Goal: Browse casually: Explore the website without a specific task or goal

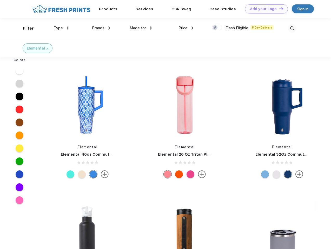
click at [264, 9] on link "Add your Logo Design Tool" at bounding box center [266, 8] width 43 height 9
click at [0, 0] on div "Design Tool" at bounding box center [0, 0] width 0 height 0
click at [279, 9] on link "Add your Logo Design Tool" at bounding box center [266, 8] width 43 height 9
click at [25, 28] on div "Filter" at bounding box center [28, 28] width 11 height 6
click at [61, 28] on span "Type" at bounding box center [58, 28] width 9 height 5
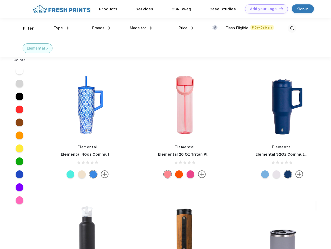
click at [101, 28] on span "Brands" at bounding box center [98, 28] width 12 height 5
click at [141, 28] on span "Made for" at bounding box center [138, 28] width 16 height 5
click at [186, 28] on span "Price" at bounding box center [182, 28] width 9 height 5
click at [217, 28] on div at bounding box center [217, 28] width 10 height 6
click at [215, 28] on input "checkbox" at bounding box center [213, 25] width 3 height 3
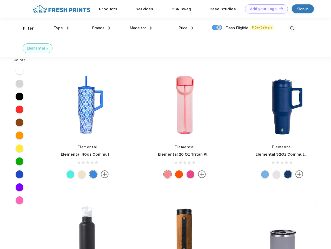
click at [292, 28] on img at bounding box center [292, 28] width 9 height 9
